Goal: Complete application form

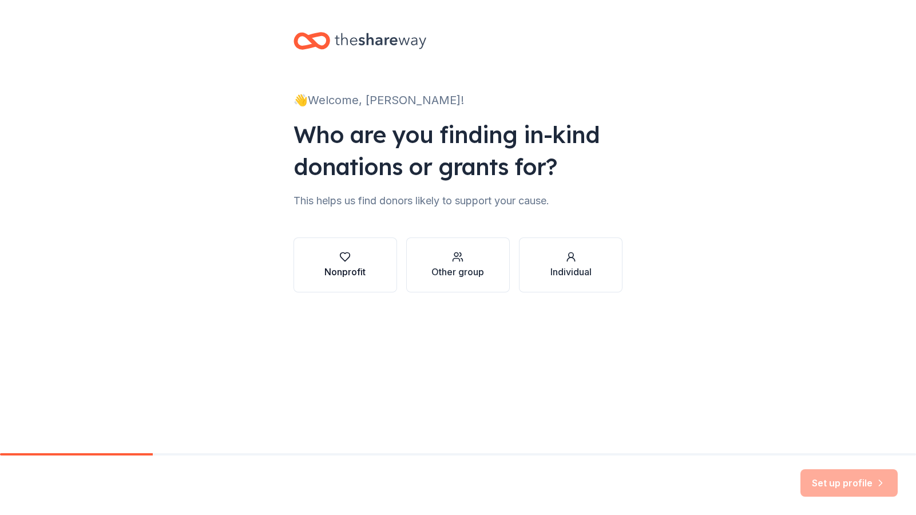
click at [346, 259] on icon "button" at bounding box center [344, 256] width 11 height 11
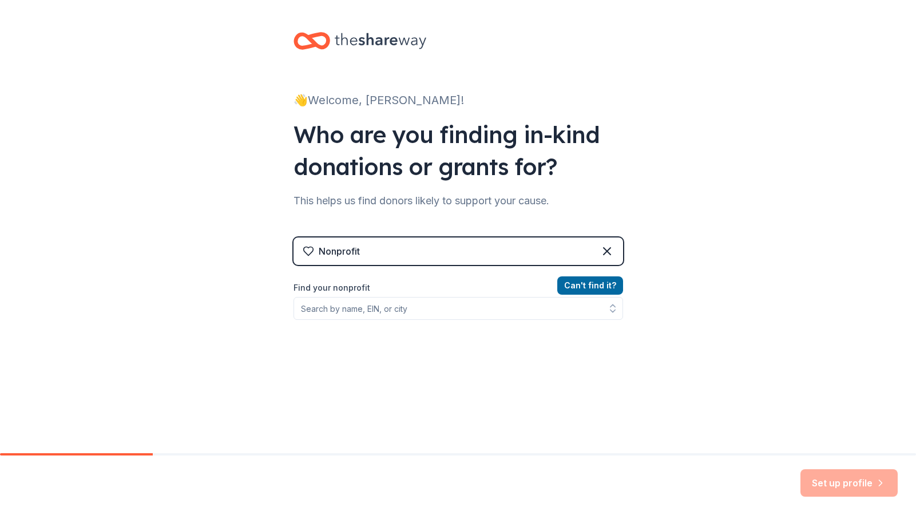
click at [311, 252] on icon at bounding box center [308, 251] width 10 height 9
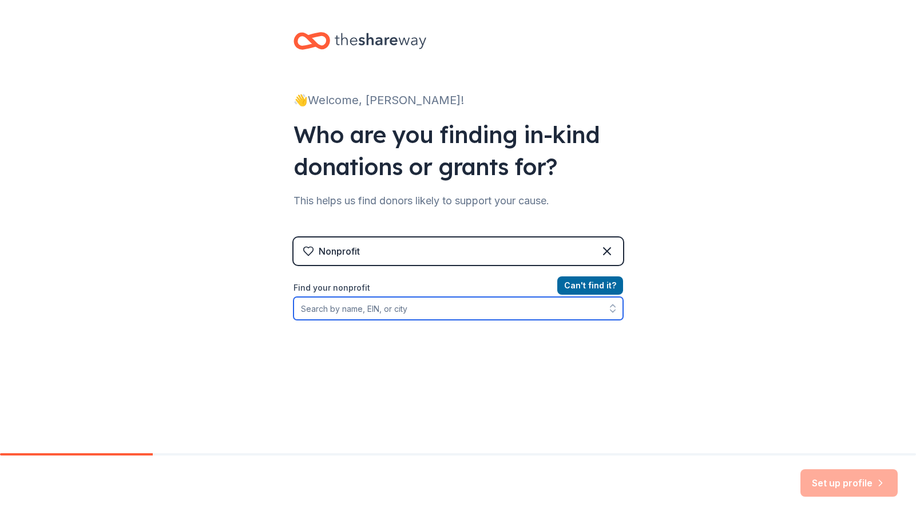
click at [339, 310] on input "Find your nonprofit" at bounding box center [459, 308] width 330 height 23
type input "45-"
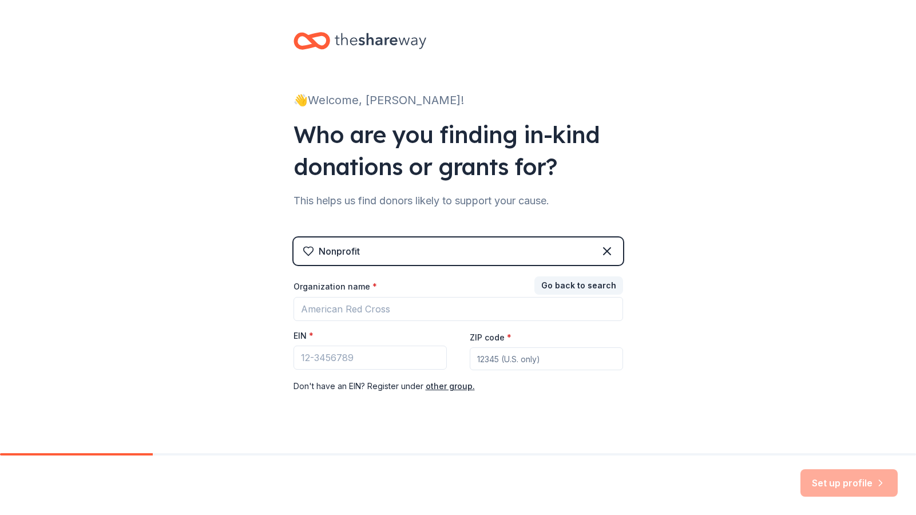
scroll to position [18, 0]
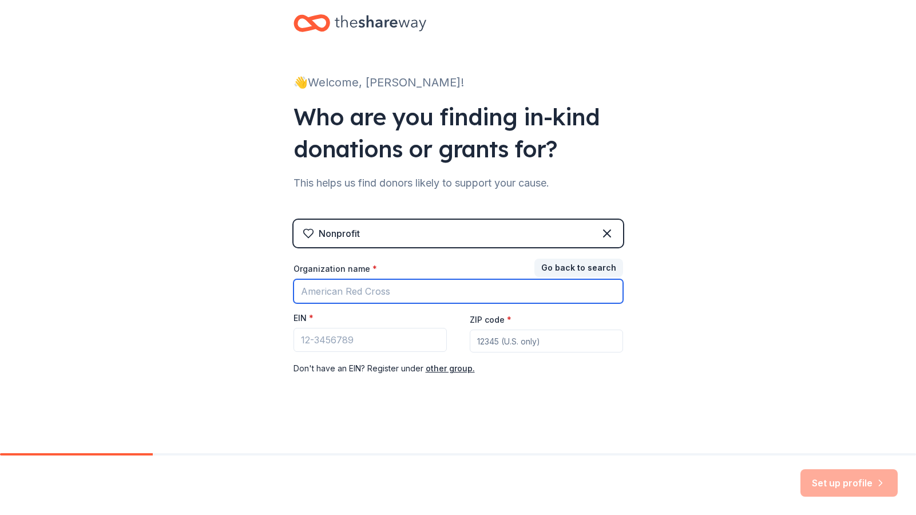
click at [322, 295] on input "Organization name *" at bounding box center [459, 291] width 330 height 24
type input "[GEOGRAPHIC_DATA][US_STATE]"
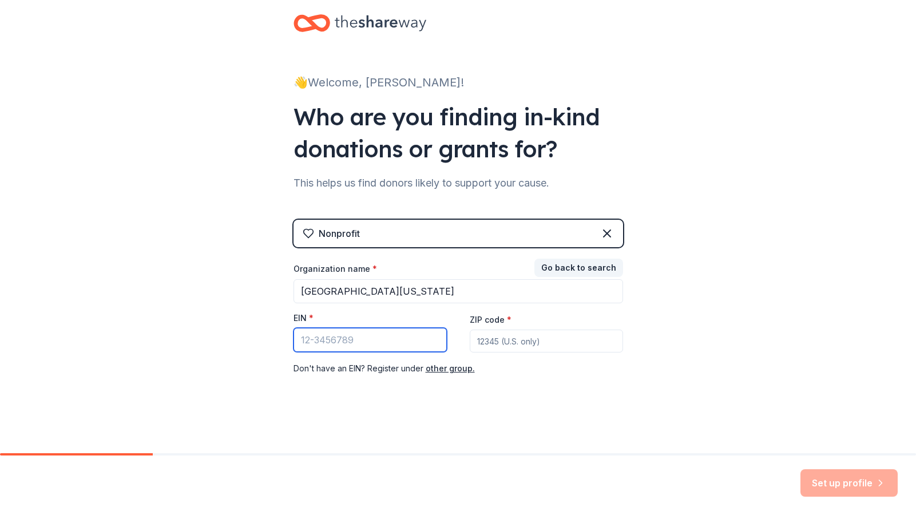
click at [311, 341] on input "EIN *" at bounding box center [370, 340] width 153 height 24
type input "[US_EMPLOYER_IDENTIFICATION_NUMBER]"
click at [502, 342] on input "ZIP code *" at bounding box center [546, 341] width 153 height 23
type input "35217"
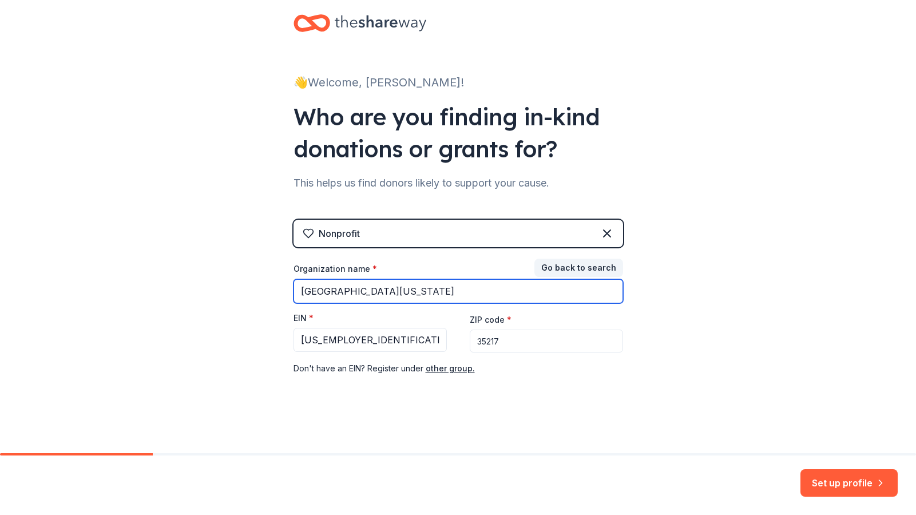
click at [435, 283] on input "[GEOGRAPHIC_DATA][US_STATE]" at bounding box center [459, 291] width 330 height 24
